Goal: Check status

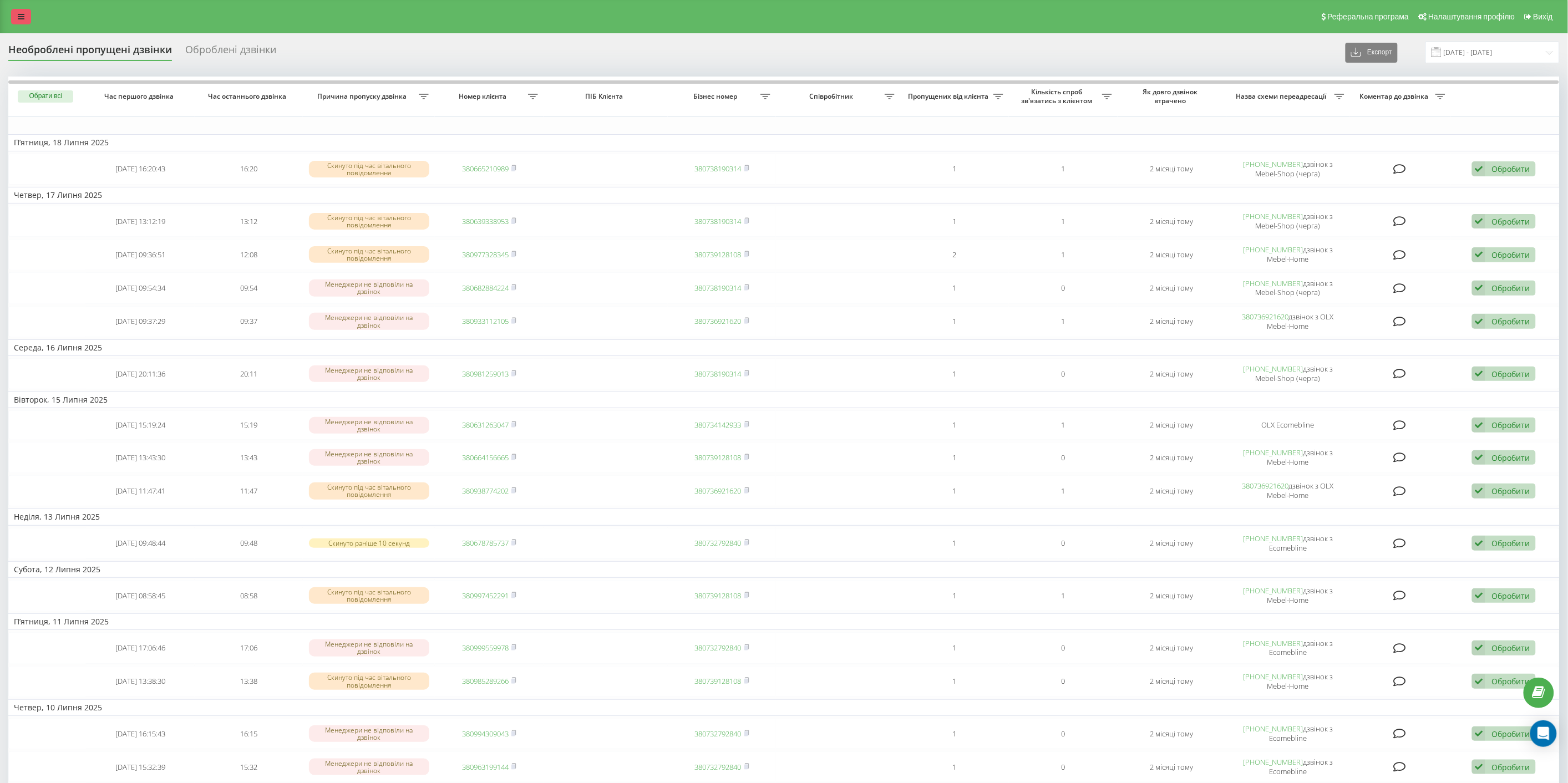
click at [23, 13] on icon at bounding box center [20, 17] width 7 height 8
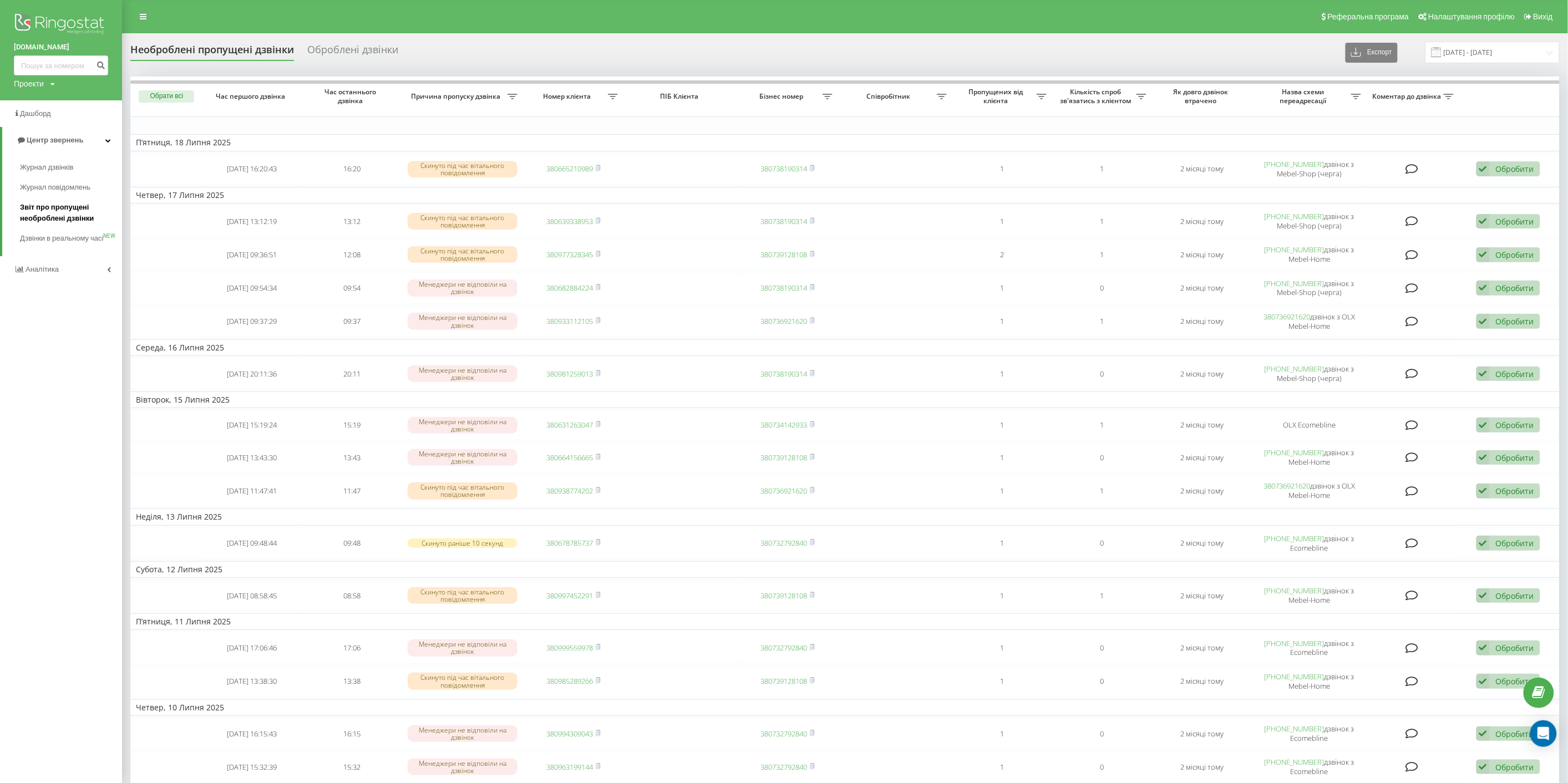
click at [63, 209] on span "Звіт про пропущені необроблені дзвінки" at bounding box center [68, 213] width 97 height 23
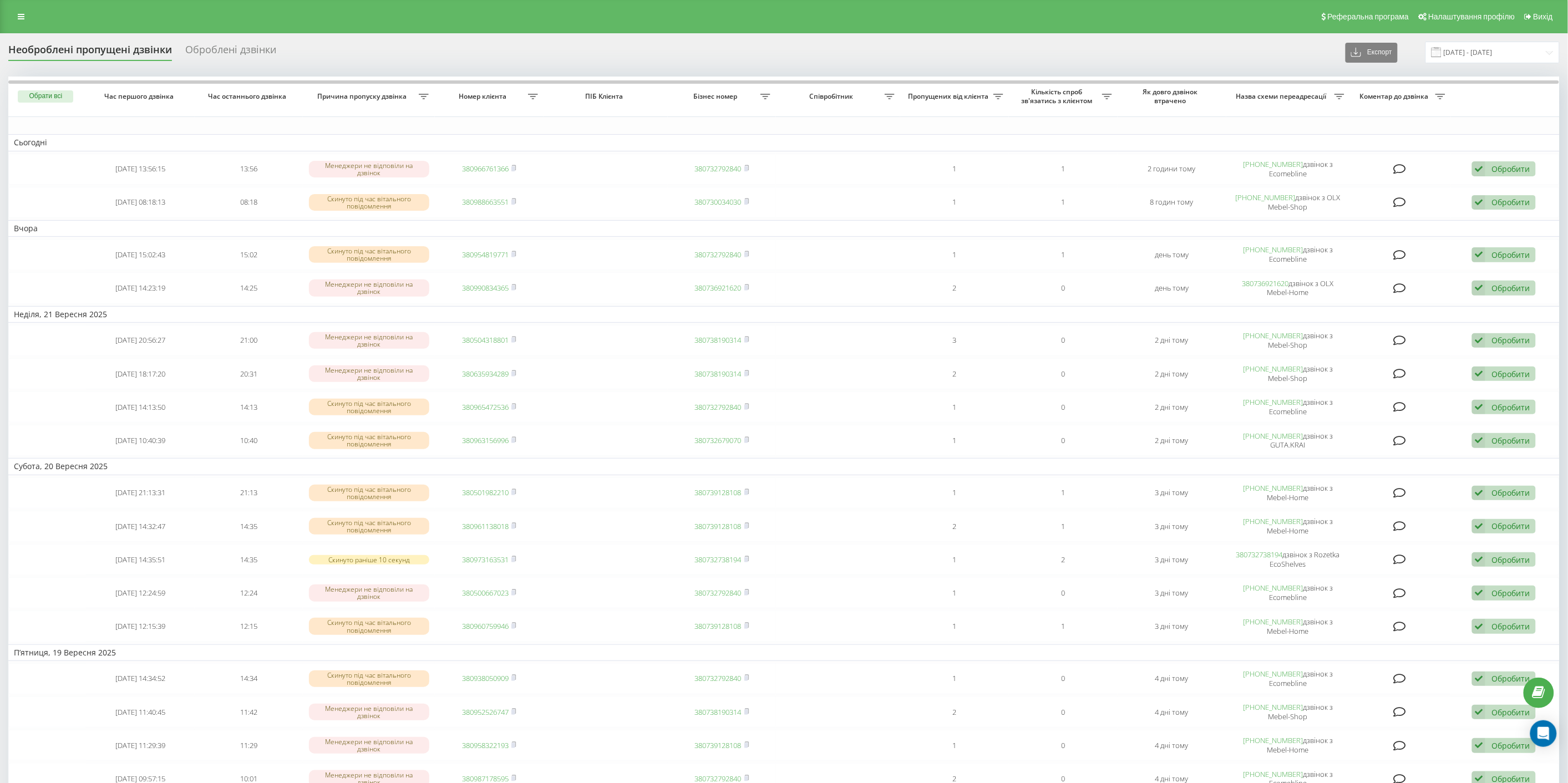
click at [20, 25] on div "Реферальна програма Налаштування профілю Вихід" at bounding box center [784, 17] width 1568 height 33
drag, startPoint x: 17, startPoint y: 20, endPoint x: 48, endPoint y: 62, distance: 52.2
click at [17, 20] on link at bounding box center [20, 16] width 20 height 15
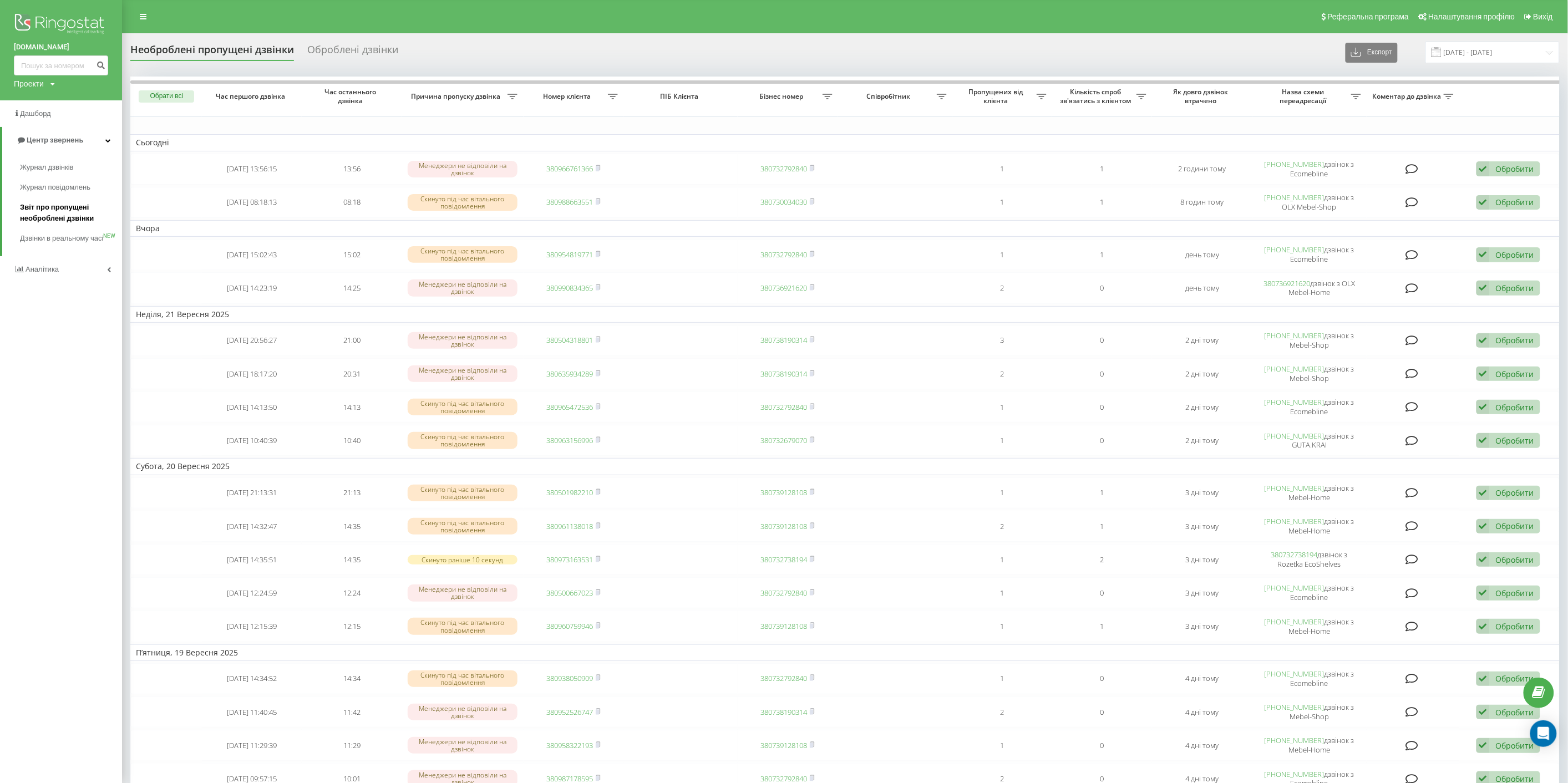
click at [58, 204] on span "Звіт про пропущені необроблені дзвінки" at bounding box center [68, 213] width 97 height 23
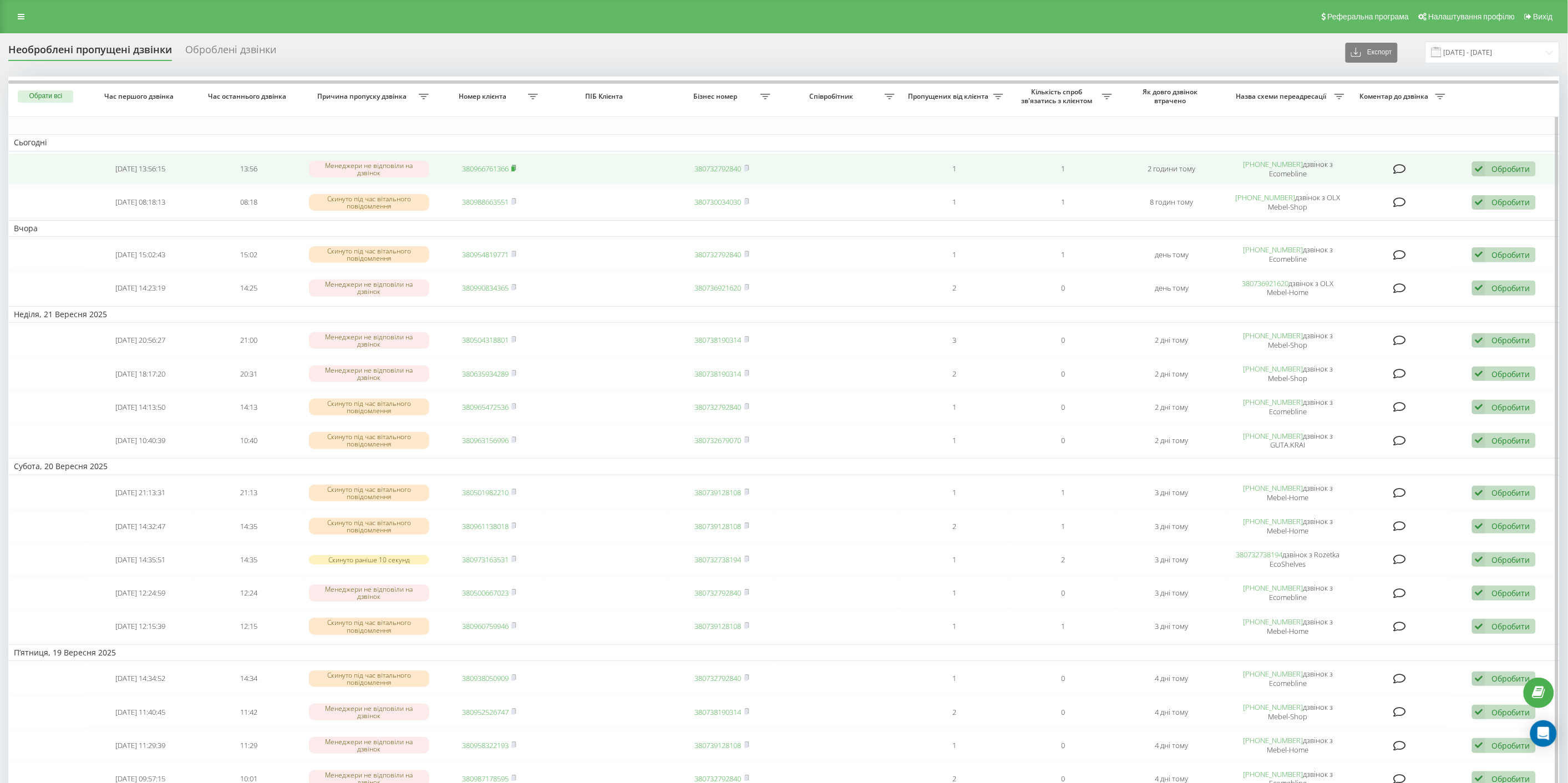
click at [514, 168] on rect at bounding box center [513, 169] width 4 height 5
